Goal: Find specific page/section: Find specific page/section

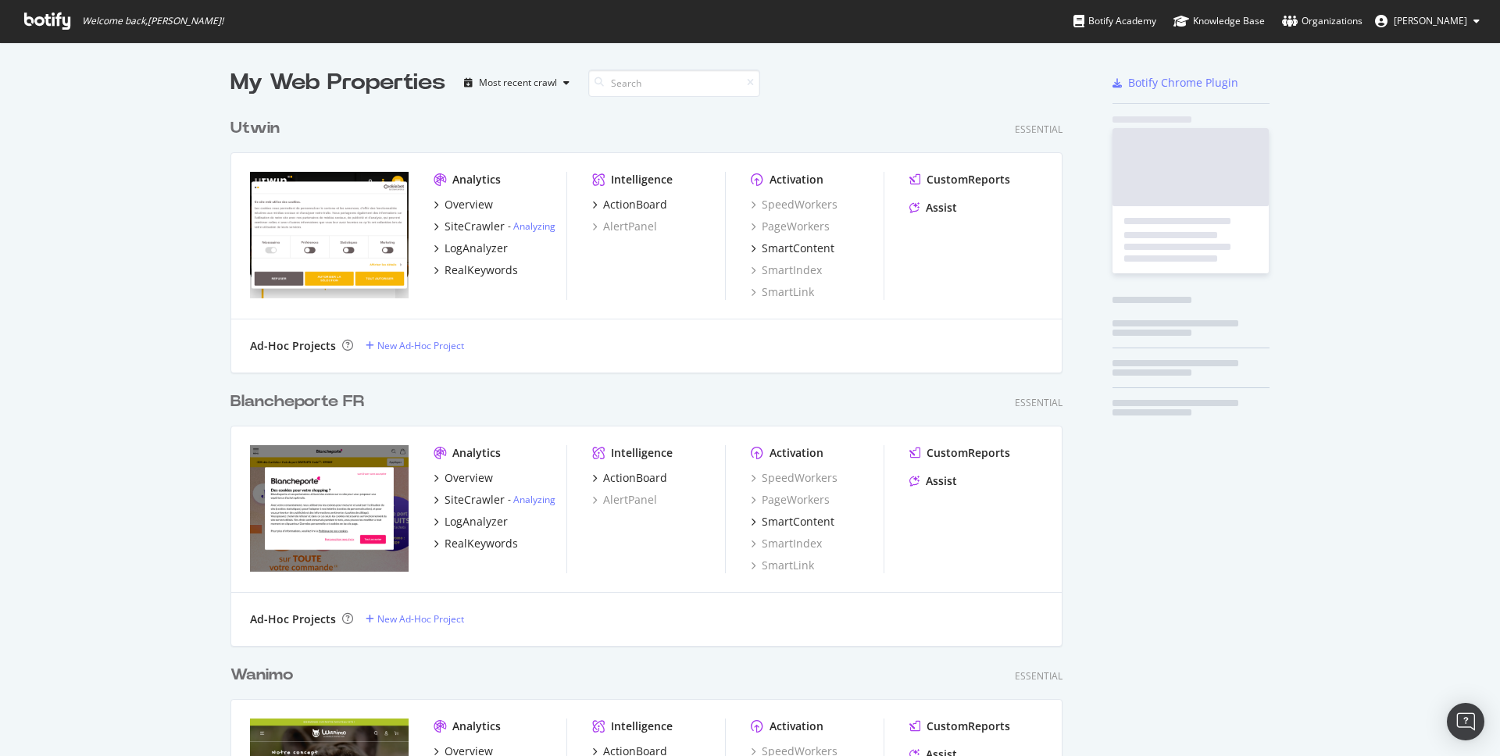
scroll to position [5630, 833]
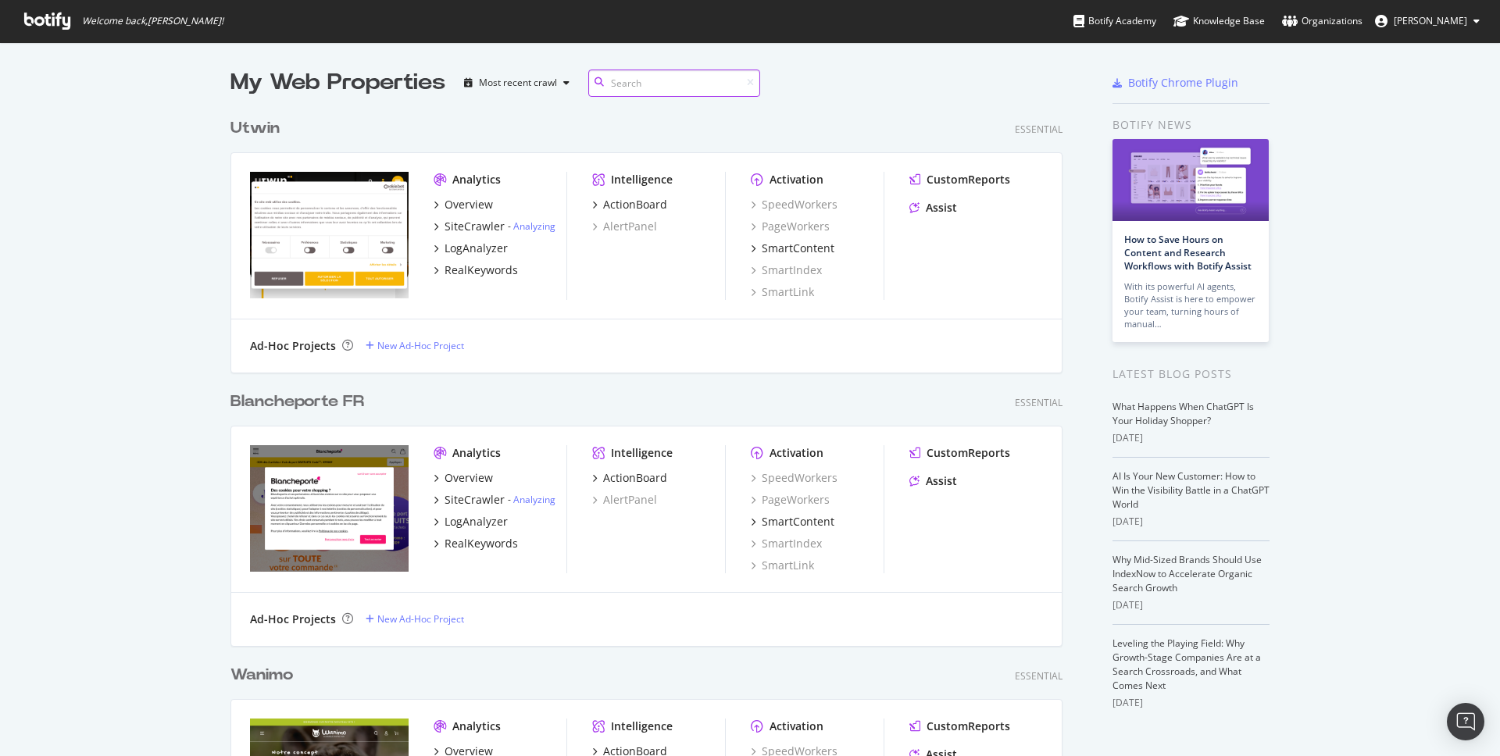
click at [659, 80] on input at bounding box center [674, 83] width 172 height 27
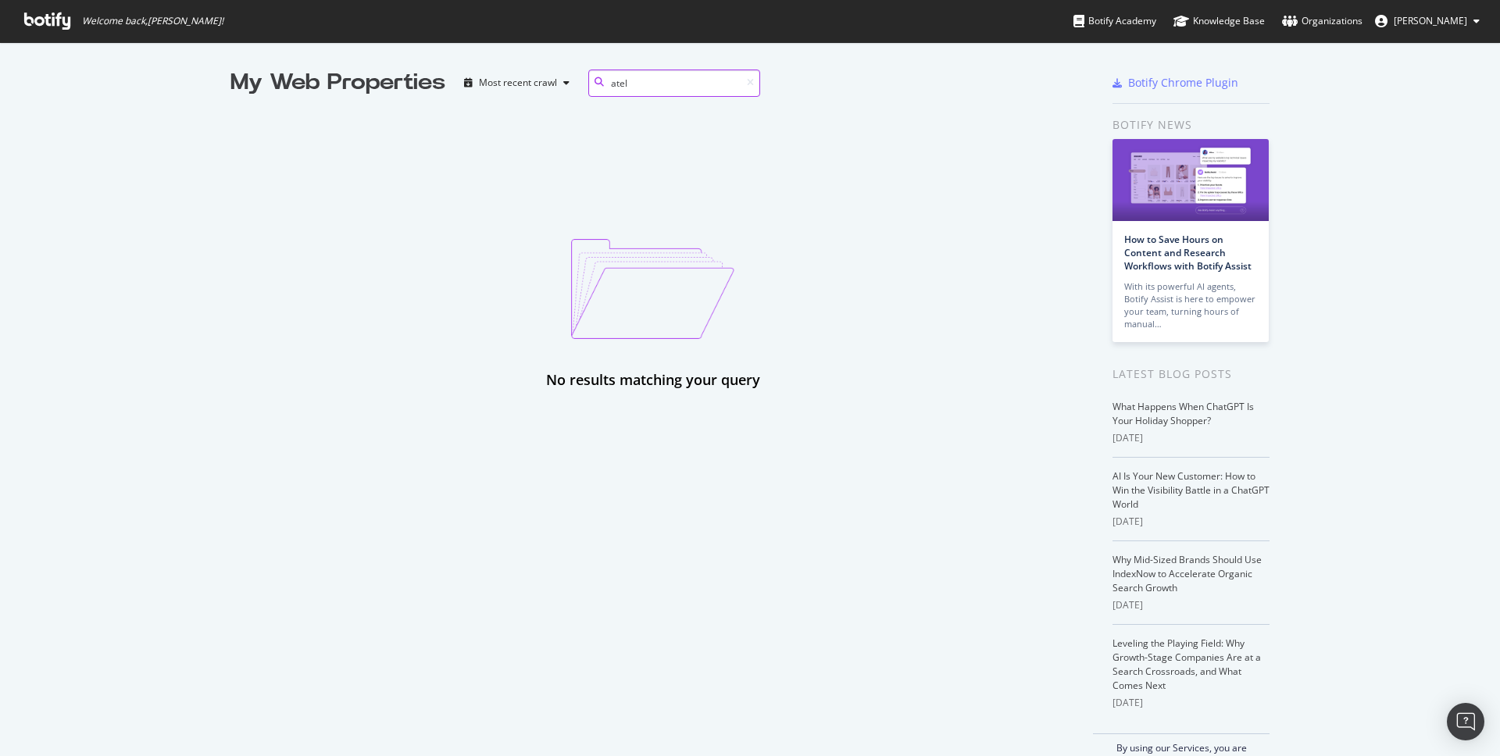
type input "atel"
click at [1463, 23] on span "[PERSON_NAME]" at bounding box center [1430, 20] width 73 height 13
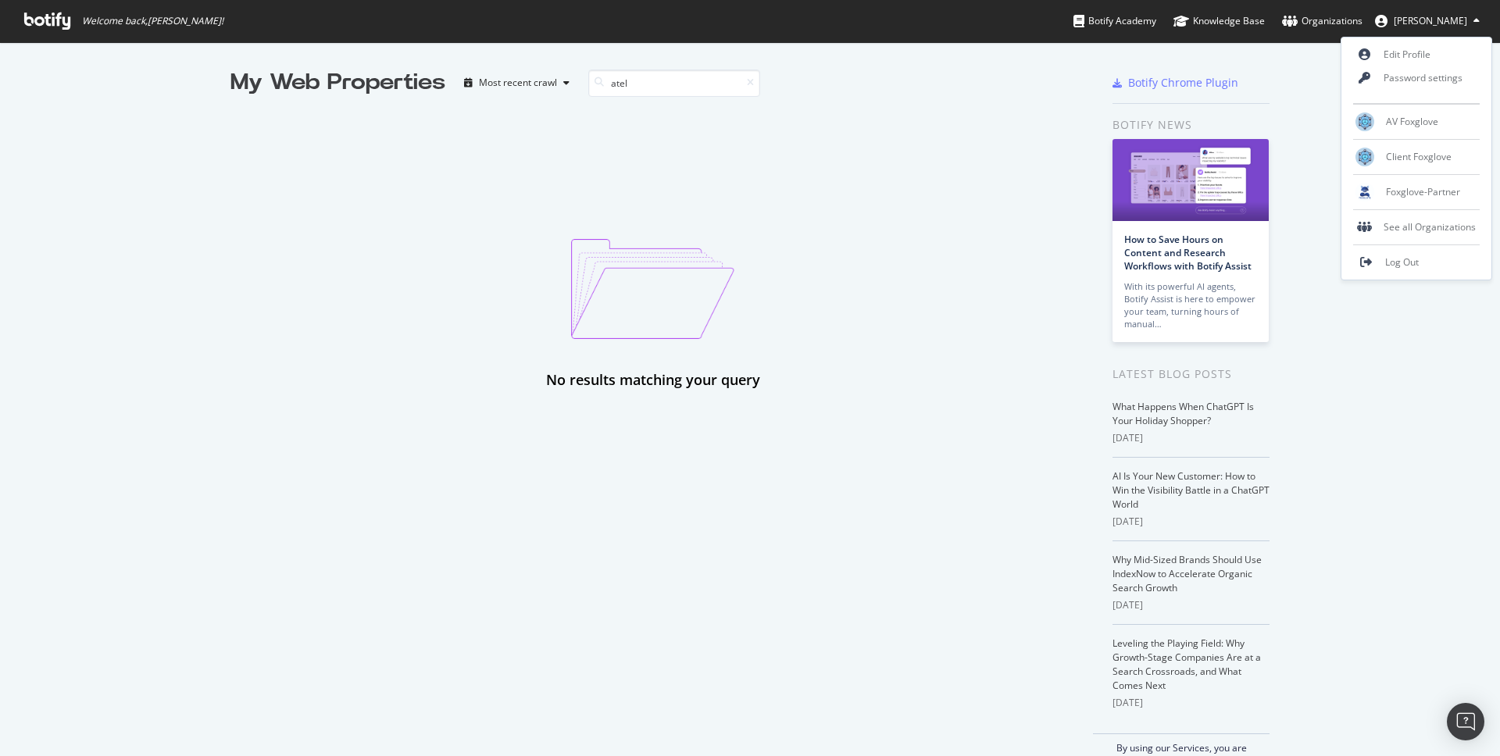
click at [456, 206] on div "No results matching your query" at bounding box center [653, 244] width 845 height 292
